Goal: Browse casually

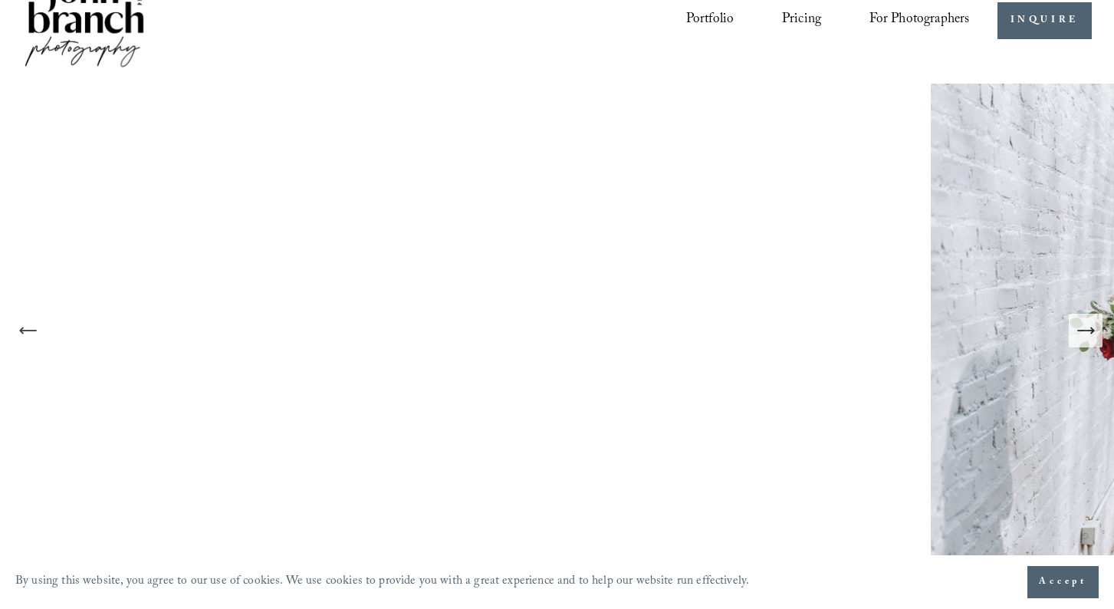
scroll to position [44, 0]
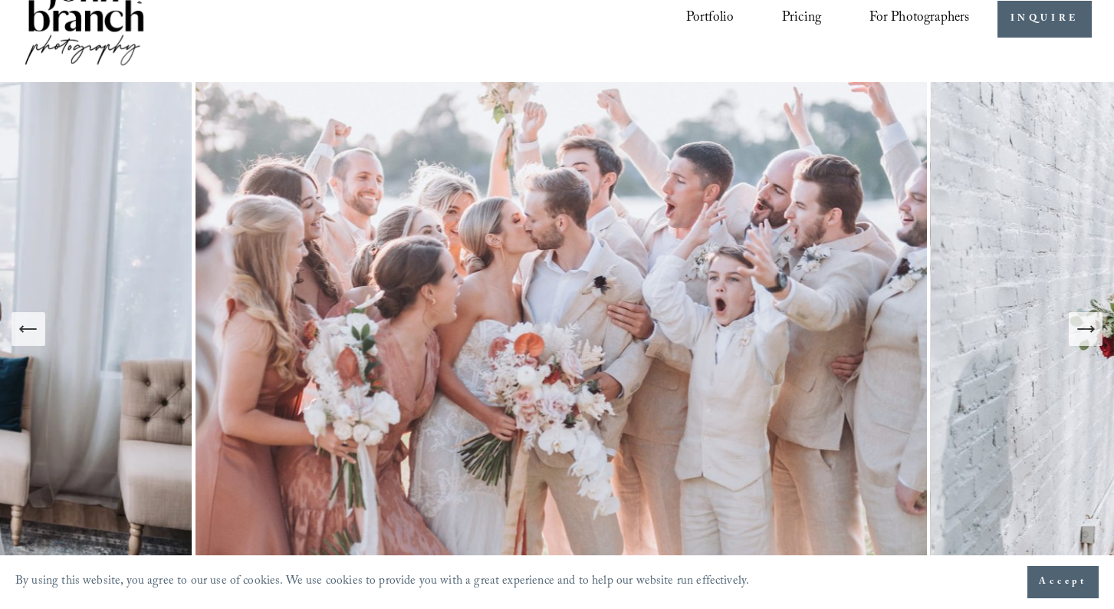
click at [1077, 582] on span "Accept" at bounding box center [1063, 581] width 48 height 15
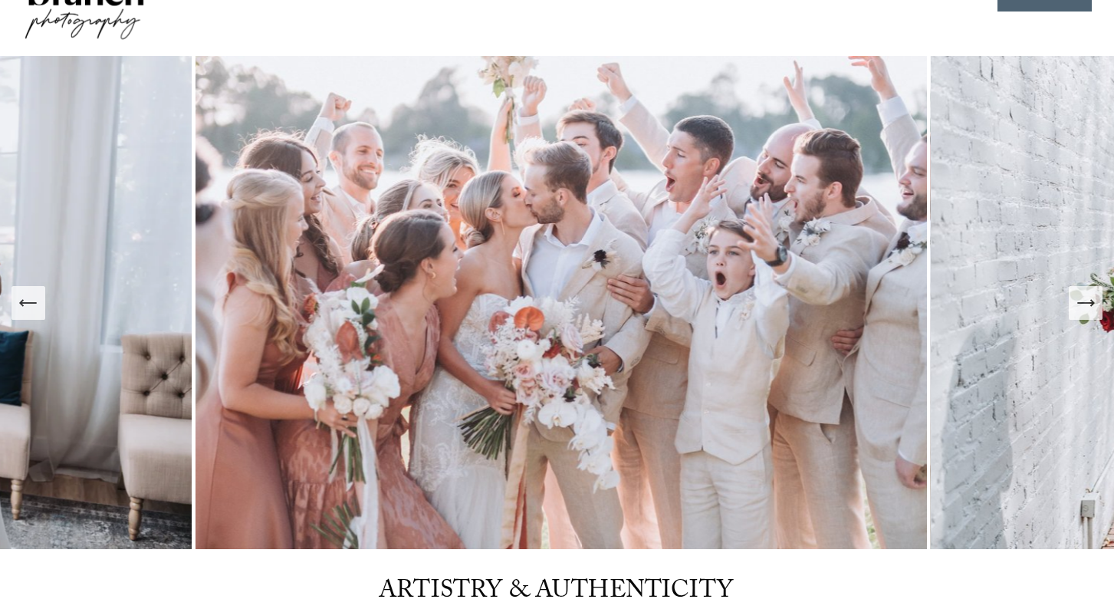
scroll to position [71, 0]
click at [1087, 300] on icon "Next Slide" at bounding box center [1085, 301] width 21 height 21
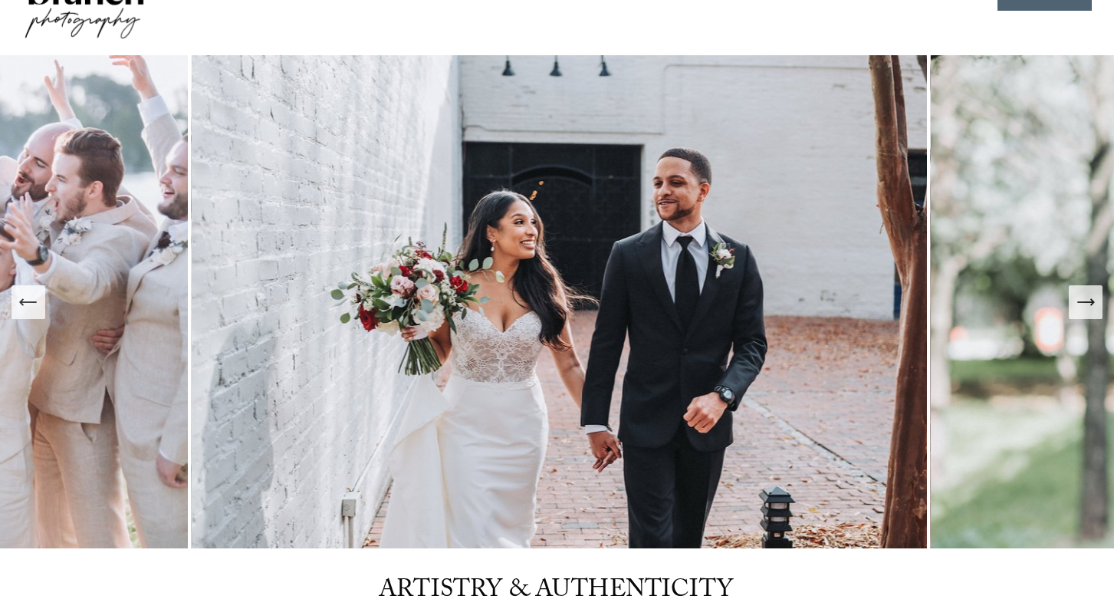
click at [1087, 300] on icon "Next Slide" at bounding box center [1085, 301] width 21 height 21
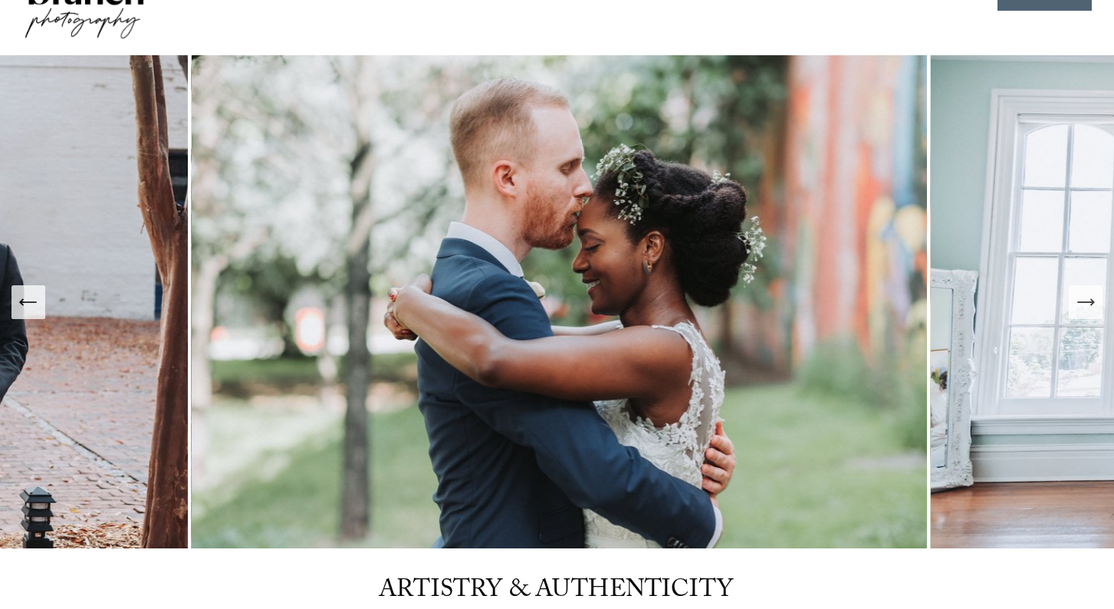
click at [1087, 300] on icon "Next Slide" at bounding box center [1085, 301] width 21 height 21
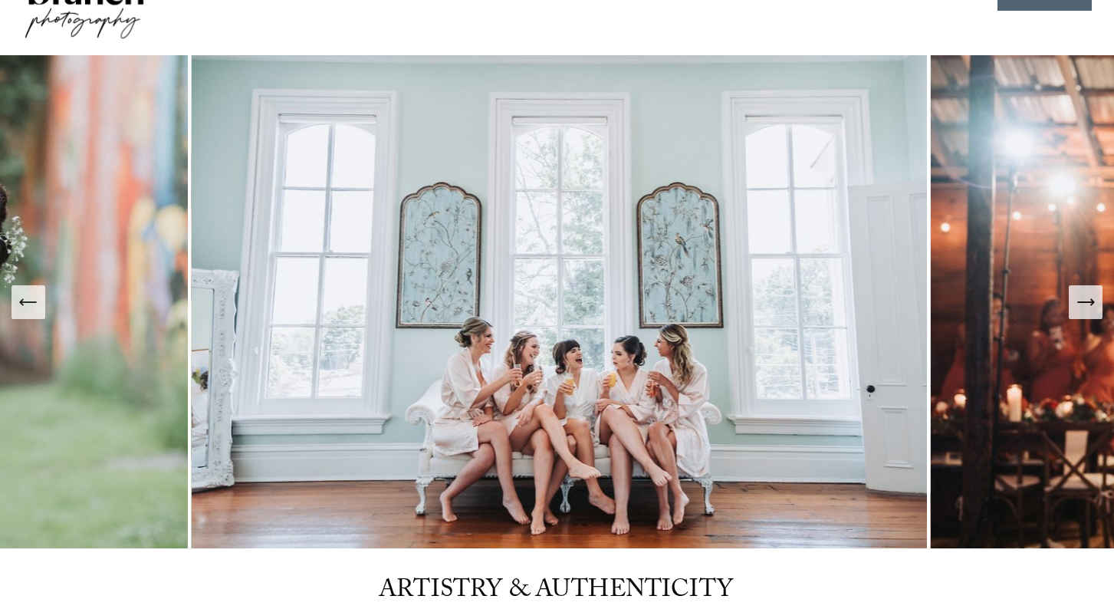
click at [1087, 300] on icon "Next Slide" at bounding box center [1085, 301] width 21 height 21
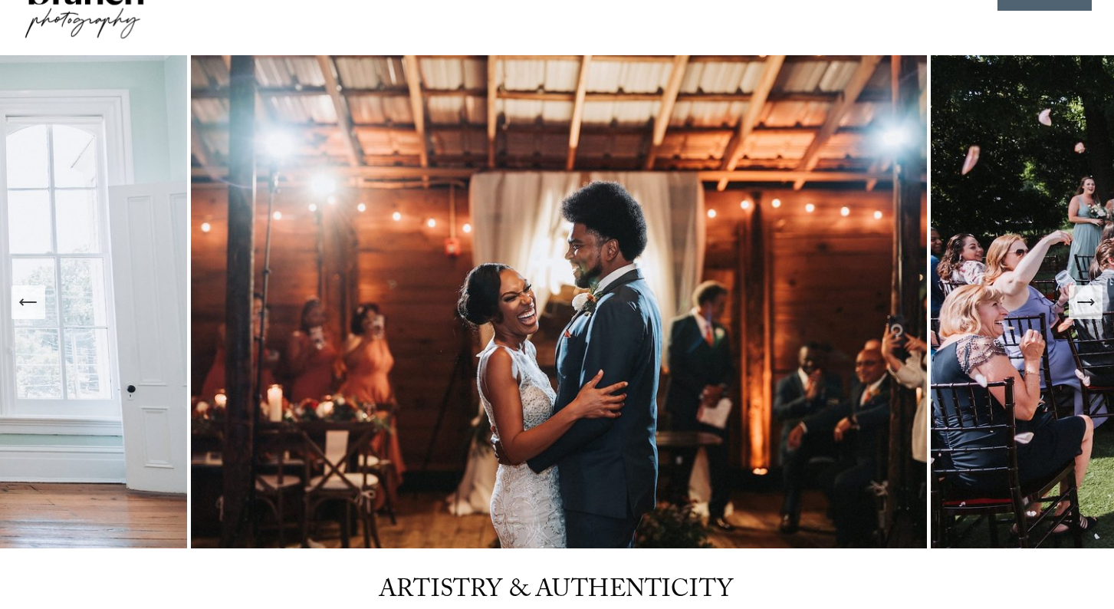
click at [1087, 300] on icon "Next Slide" at bounding box center [1085, 301] width 21 height 21
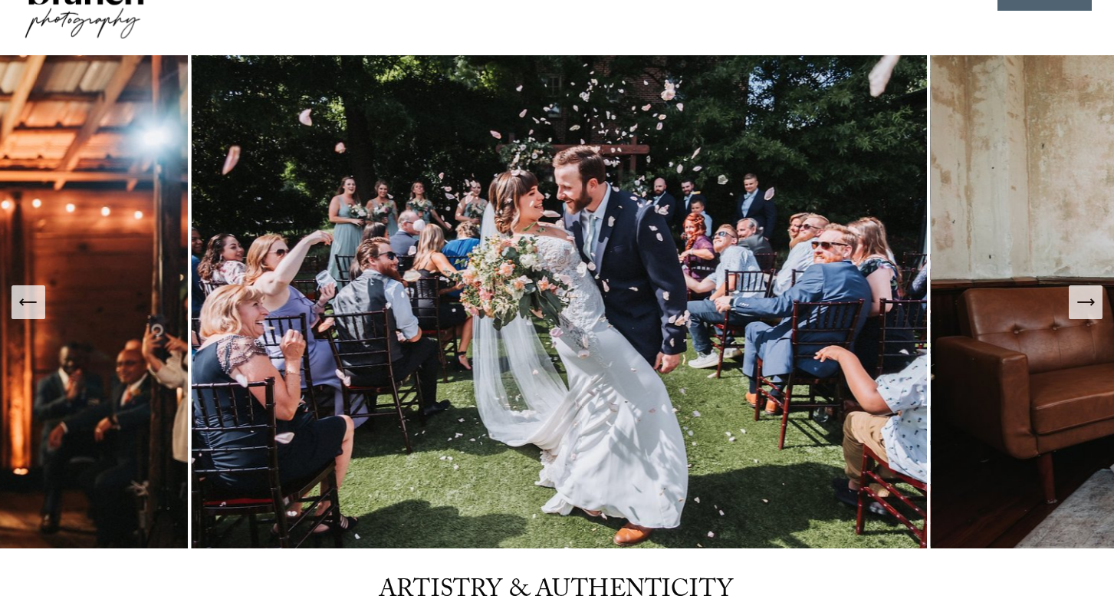
click at [23, 297] on icon "Previous Slide" at bounding box center [28, 301] width 21 height 21
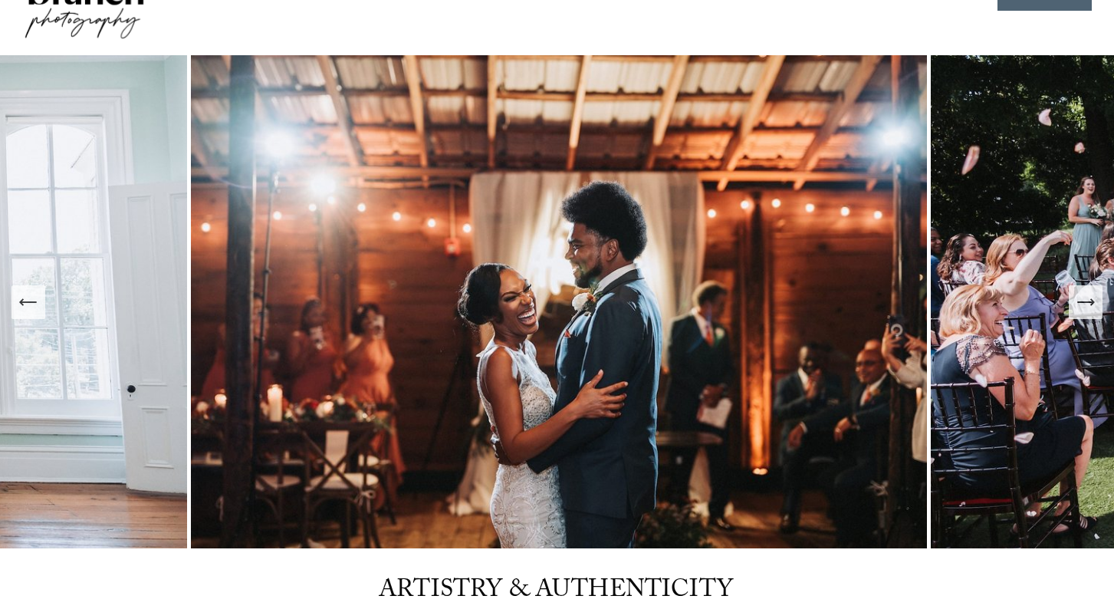
click at [1088, 301] on icon "Next Slide" at bounding box center [1085, 301] width 21 height 21
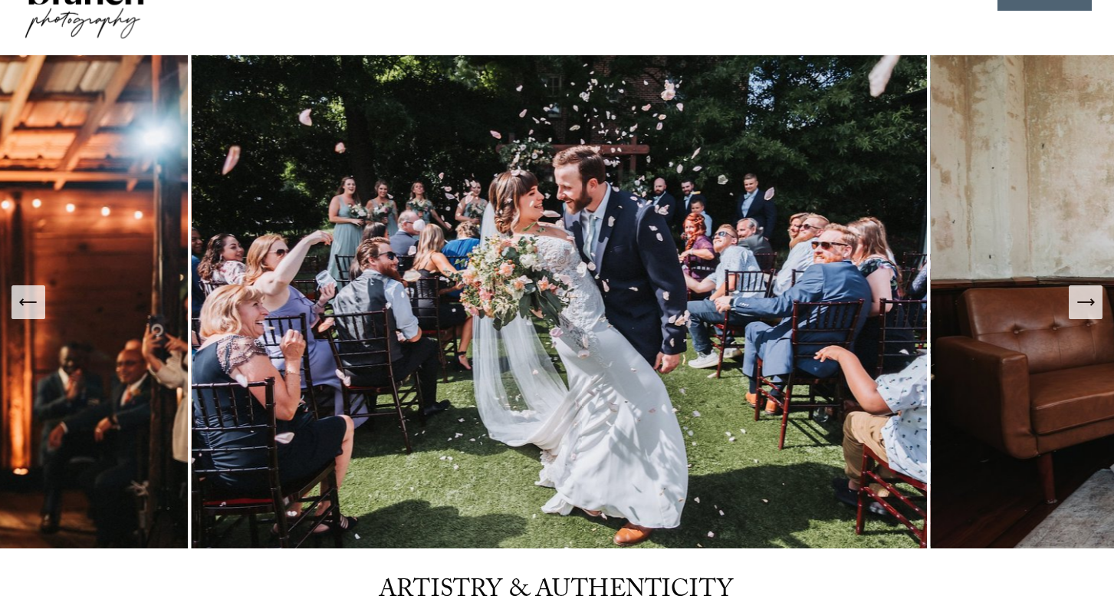
click at [1088, 301] on icon "Next Slide" at bounding box center [1085, 301] width 21 height 21
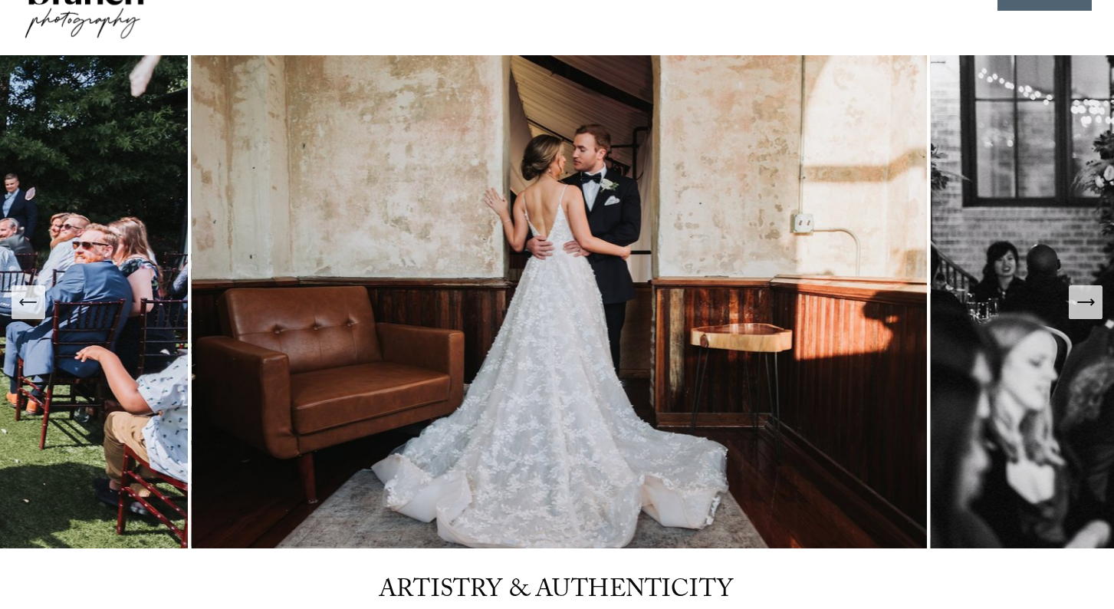
click at [1088, 301] on icon "Next Slide" at bounding box center [1085, 301] width 21 height 21
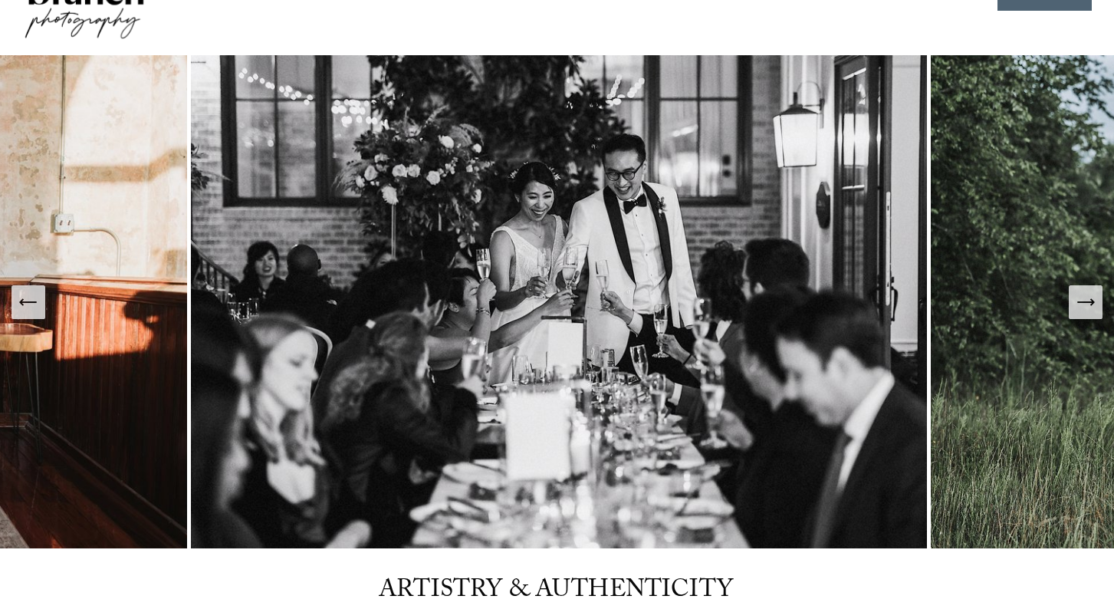
click at [1088, 301] on icon "Next Slide" at bounding box center [1085, 301] width 21 height 21
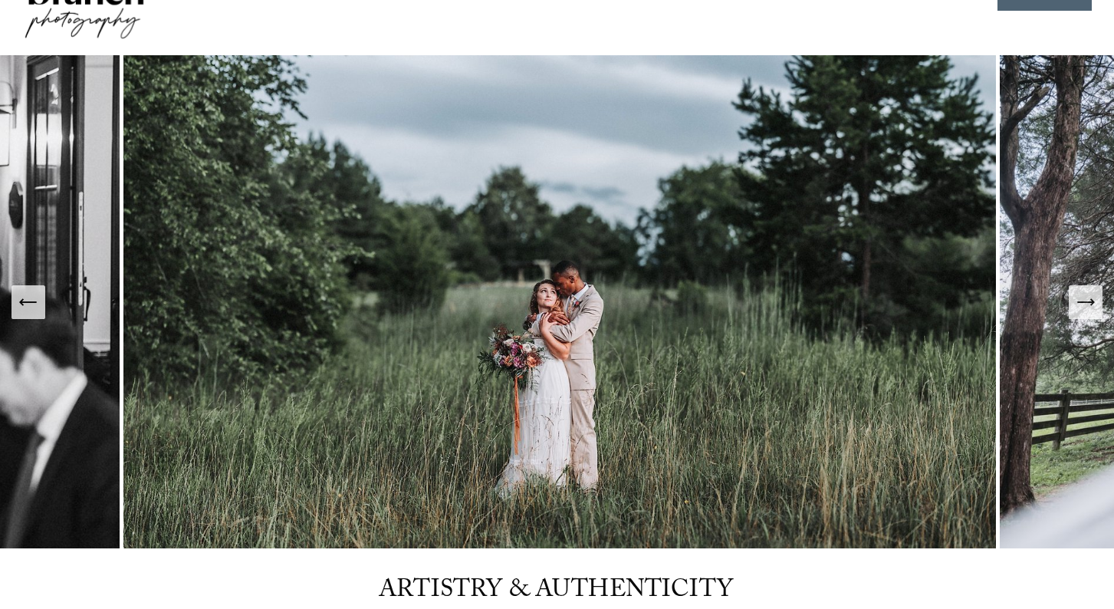
click at [1088, 301] on icon "Next Slide" at bounding box center [1085, 301] width 21 height 21
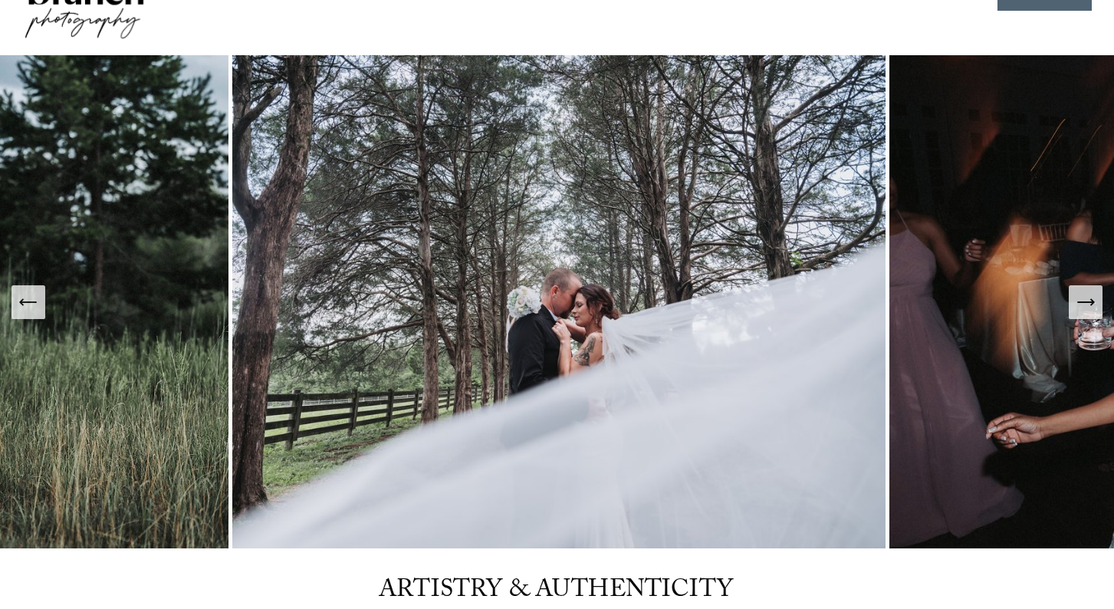
click at [1088, 301] on icon "Next Slide" at bounding box center [1085, 301] width 21 height 21
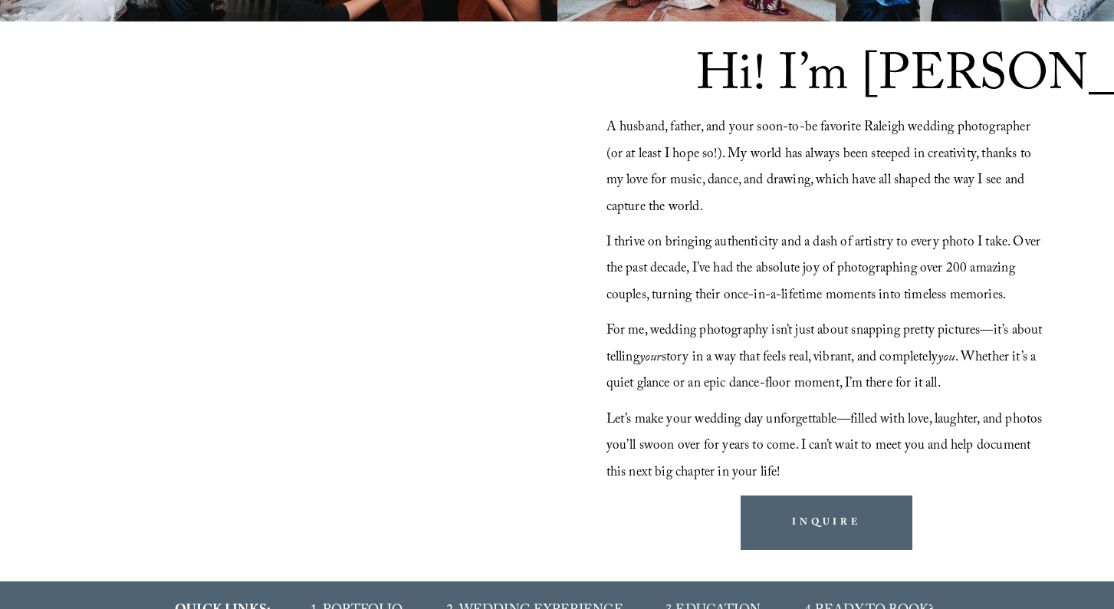
scroll to position [1376, 0]
